Goal: Find specific page/section: Find specific page/section

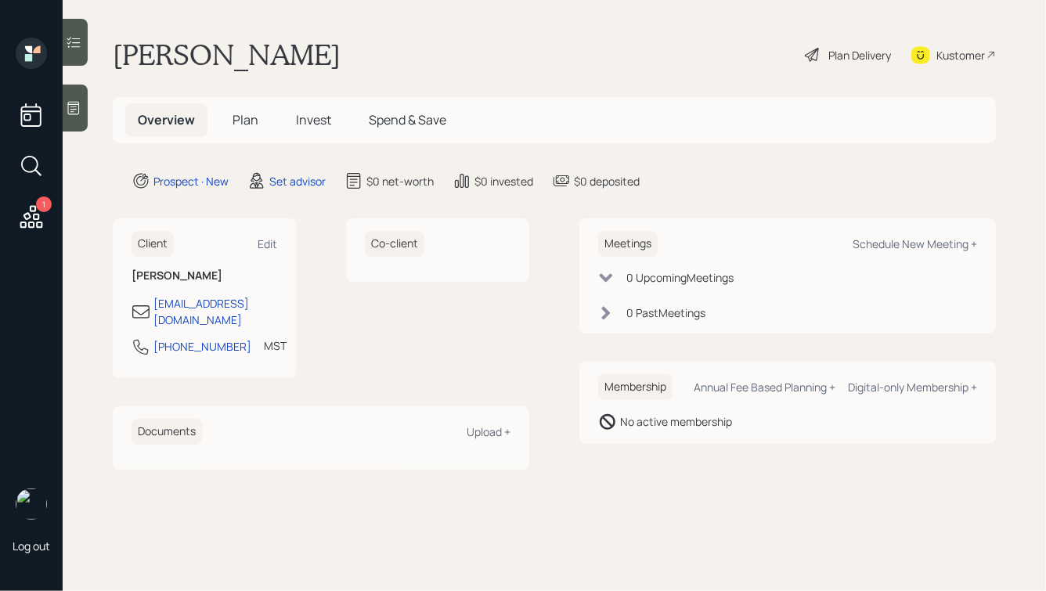
click at [77, 102] on icon at bounding box center [74, 108] width 12 height 13
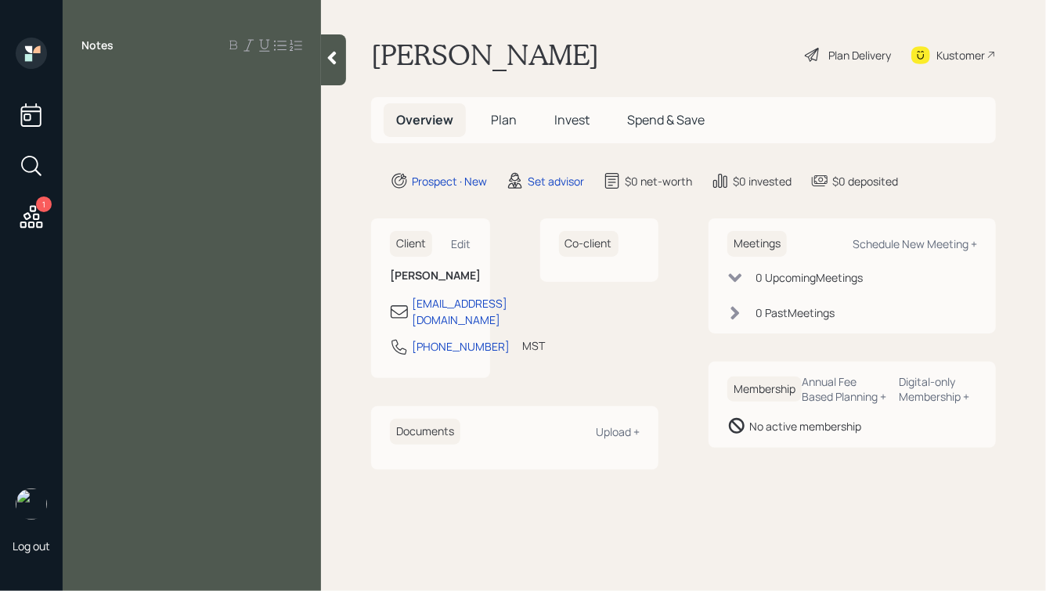
click at [220, 137] on div "Notes" at bounding box center [192, 305] width 258 height 535
click at [328, 65] on icon at bounding box center [332, 58] width 16 height 16
